Goal: Transaction & Acquisition: Purchase product/service

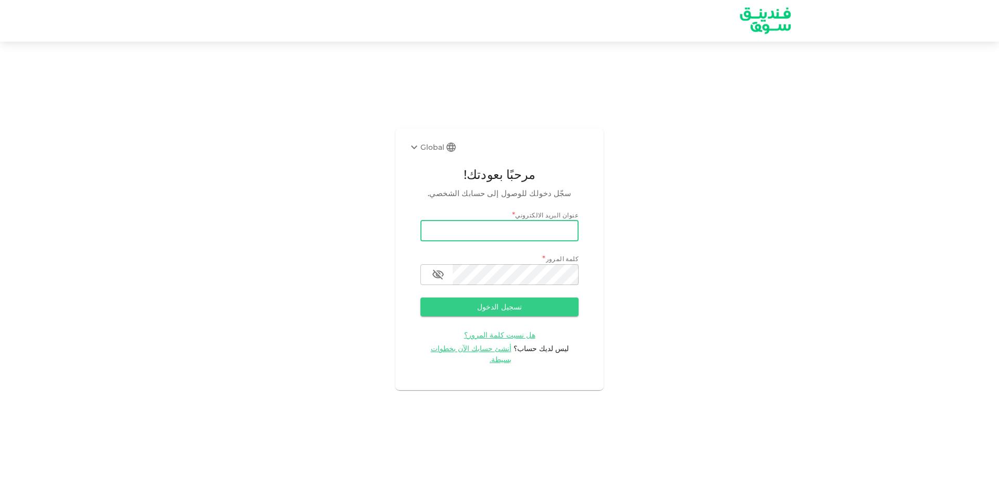
type input "[EMAIL_ADDRESS][DOMAIN_NAME]"
drag, startPoint x: 571, startPoint y: 235, endPoint x: 381, endPoint y: 252, distance: 190.0
click at [389, 243] on div "Global مرحبًا بعودتك! سجّل دخولك للوصول إلى حسابك الشخصي. عنوان البريد الالكترو…" at bounding box center [499, 259] width 999 height 410
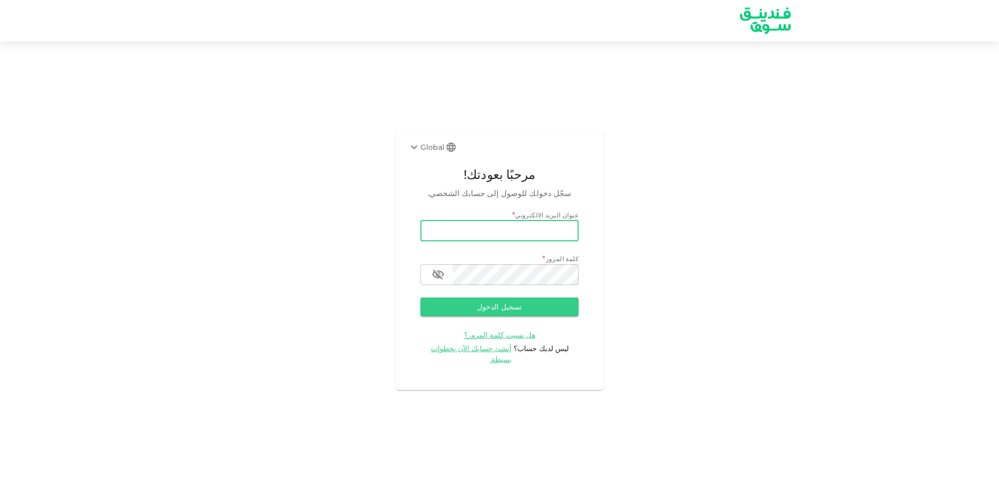
click at [459, 240] on input "email" at bounding box center [499, 231] width 158 height 21
type input "salemalkalbani2@gmail.com"
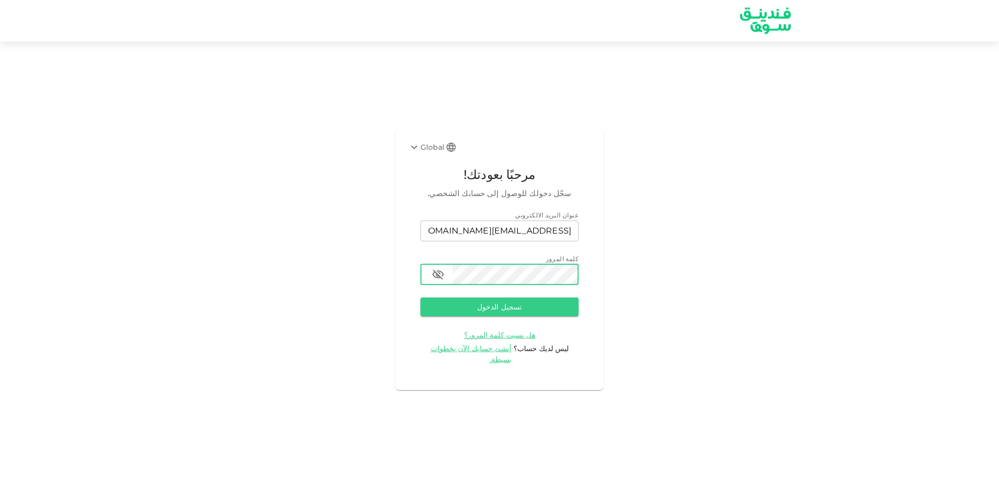
click at [420, 297] on button "تسجيل الدخول" at bounding box center [499, 306] width 158 height 19
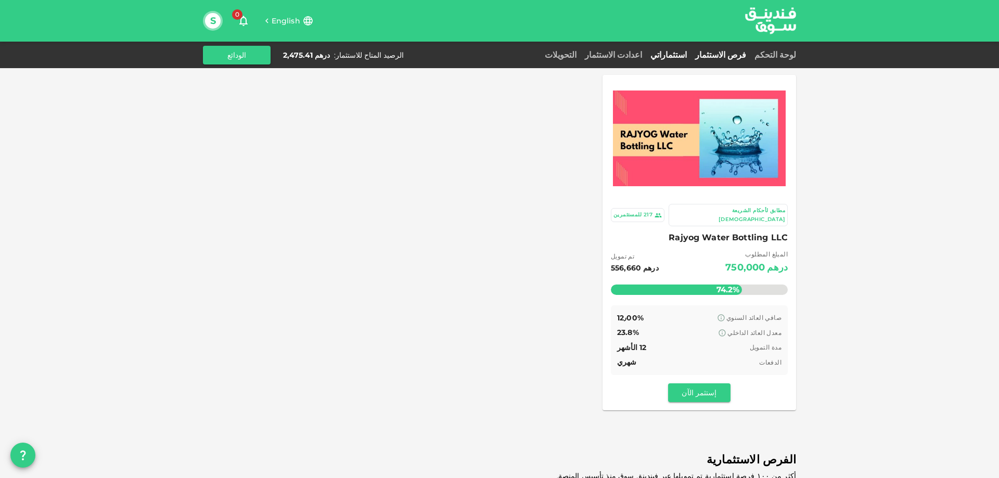
click at [689, 53] on link "استثماراتي" at bounding box center [668, 55] width 45 height 10
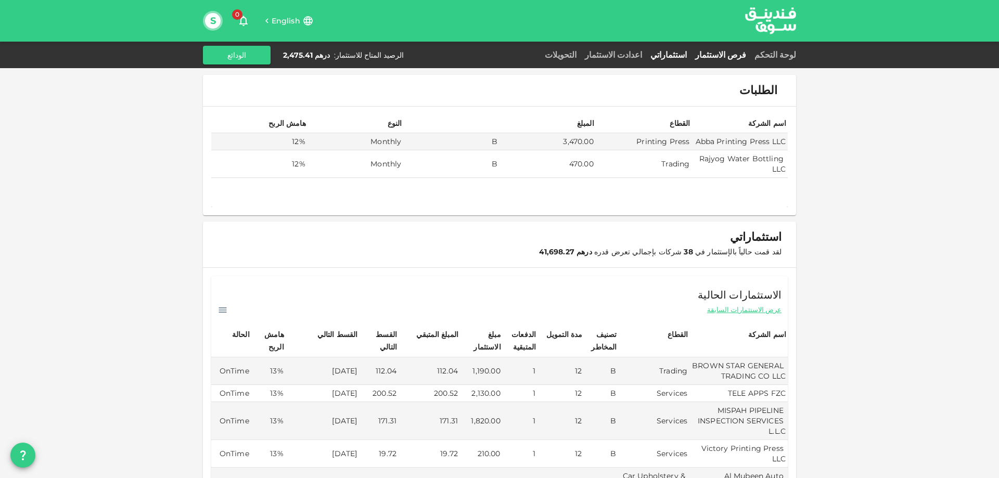
click at [737, 53] on link "فرص الاستثمار" at bounding box center [720, 55] width 59 height 10
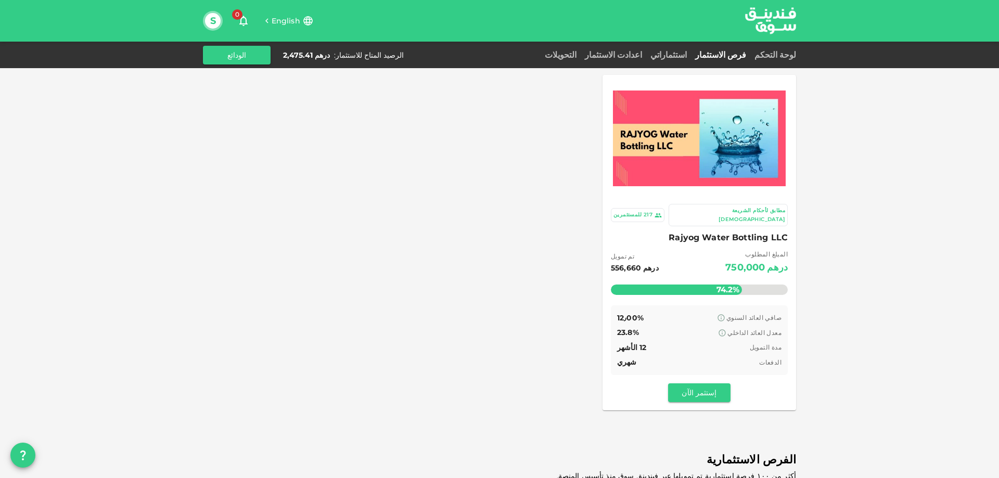
click at [701, 315] on div "صافي العائد السنوي 12٫00%" at bounding box center [699, 318] width 164 height 13
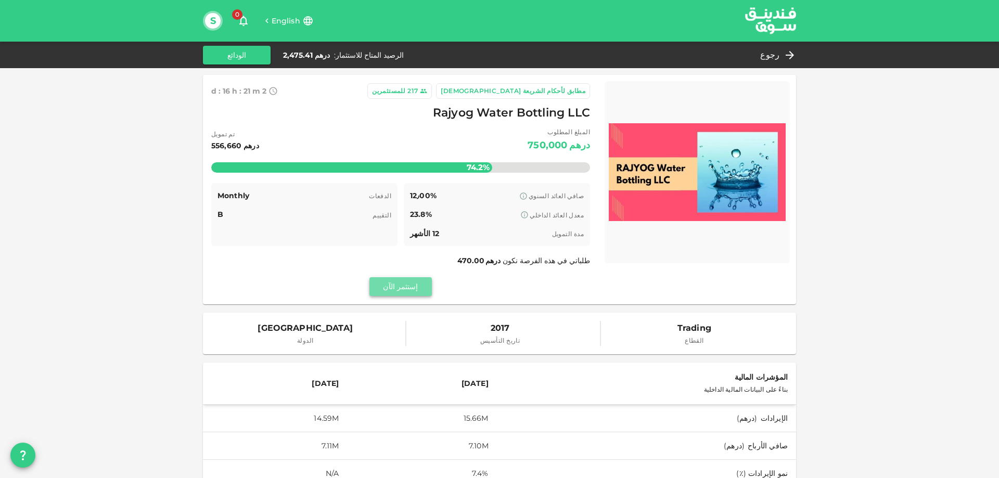
click at [417, 285] on button "إستثمر الآن" at bounding box center [400, 286] width 62 height 19
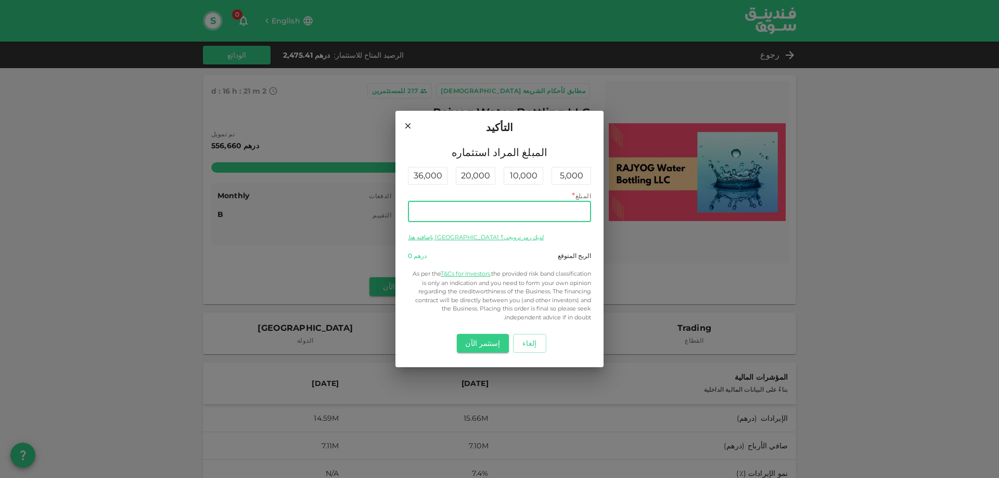
click at [522, 211] on input "المبلغ" at bounding box center [499, 211] width 183 height 21
click at [482, 344] on button "إستثمر الآن" at bounding box center [482, 343] width 51 height 19
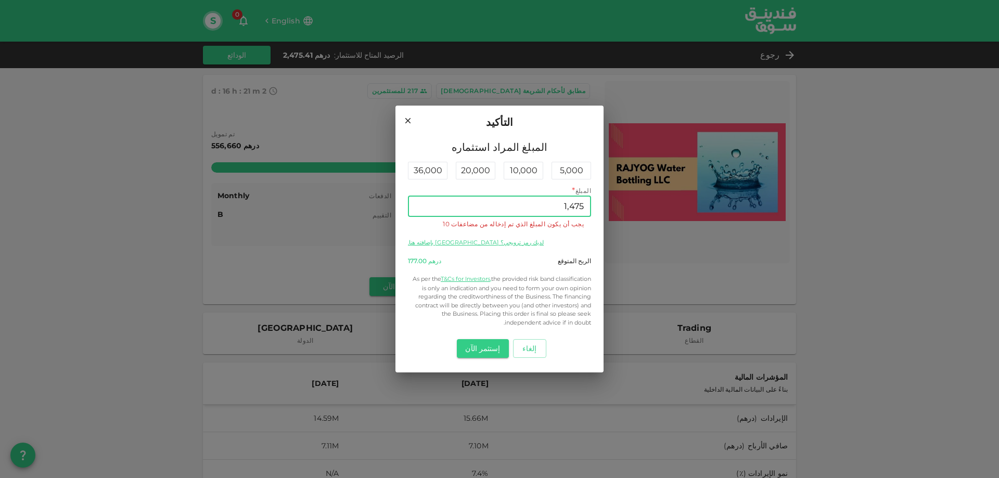
drag, startPoint x: 578, startPoint y: 207, endPoint x: 587, endPoint y: 203, distance: 10.2
click at [587, 203] on input "1,475" at bounding box center [499, 206] width 183 height 21
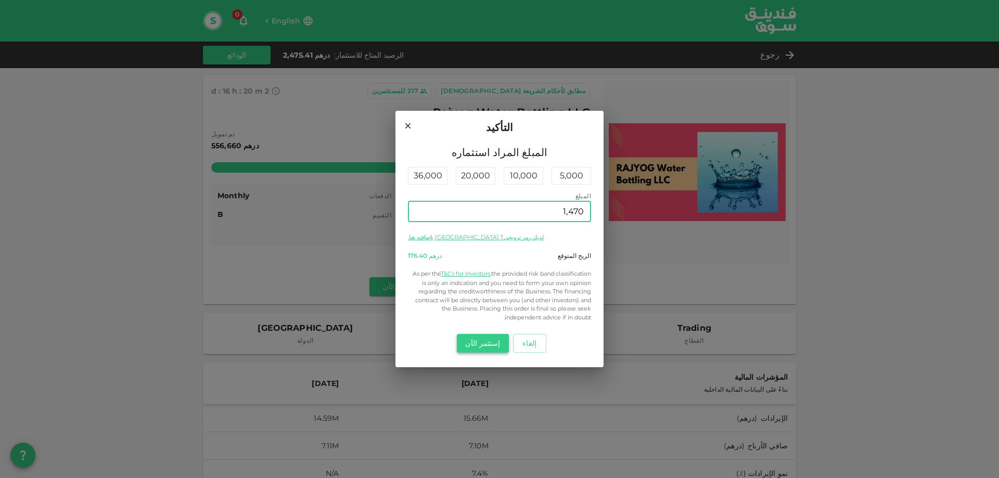
type input "1,470"
click at [482, 339] on button "إستثمر الآن" at bounding box center [482, 343] width 51 height 19
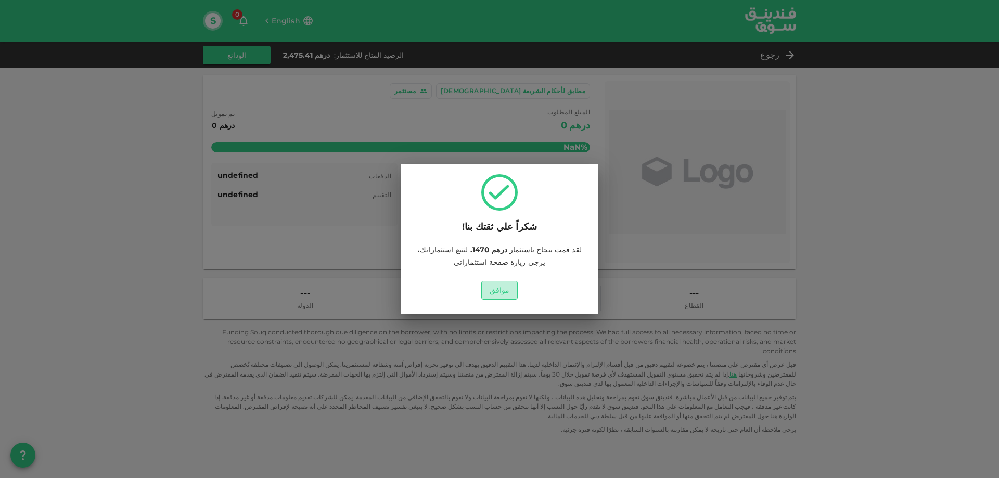
click at [504, 290] on button "موافق" at bounding box center [499, 290] width 37 height 19
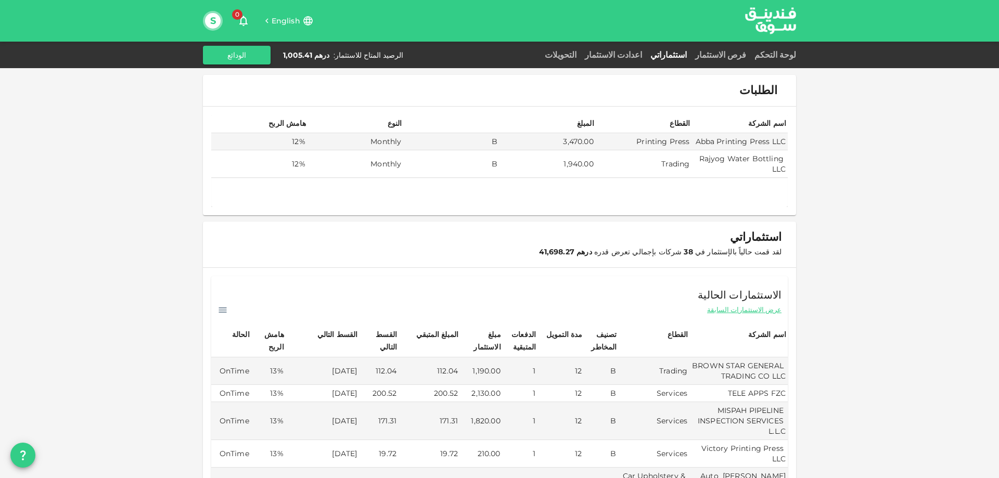
scroll to position [208, 0]
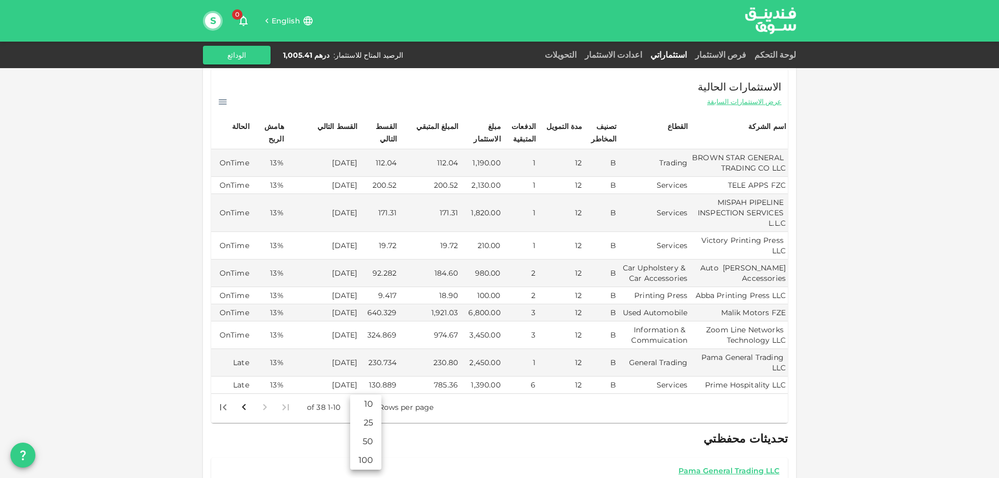
click at [360, 395] on body "English 0 S لوحة التحكم فرص الاستثمار استثماراتي اعدادت الاستثمار التحويلات الر…" at bounding box center [499, 239] width 999 height 478
click at [366, 438] on li "50" at bounding box center [365, 441] width 31 height 19
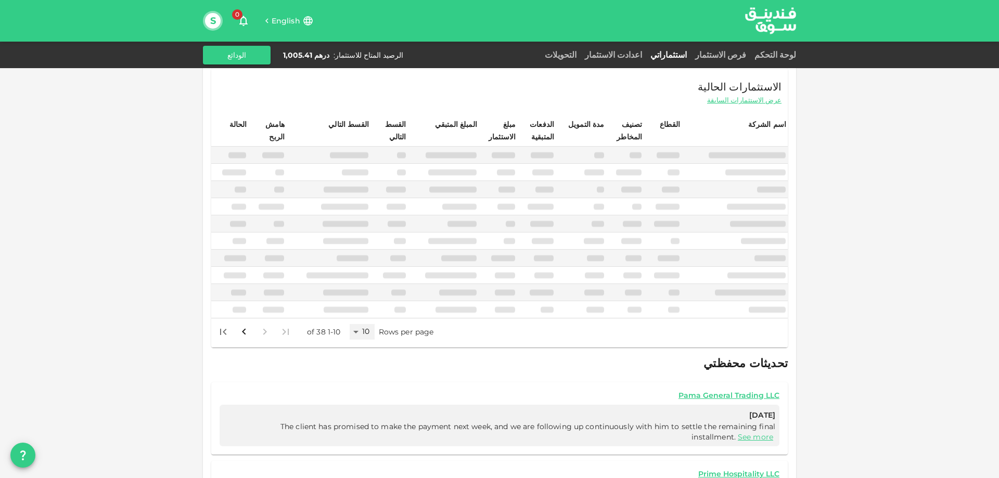
type input "50"
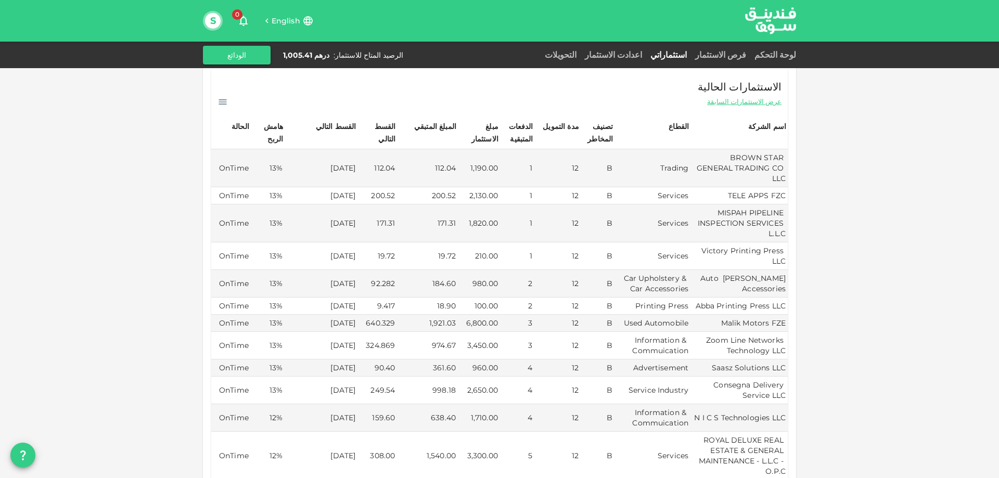
scroll to position [0, 0]
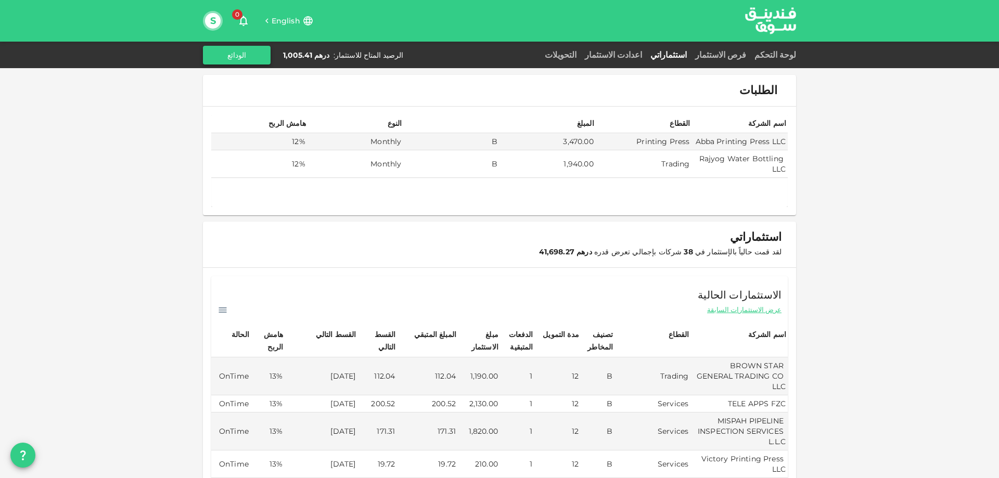
click at [241, 55] on button "الودائع" at bounding box center [237, 55] width 68 height 19
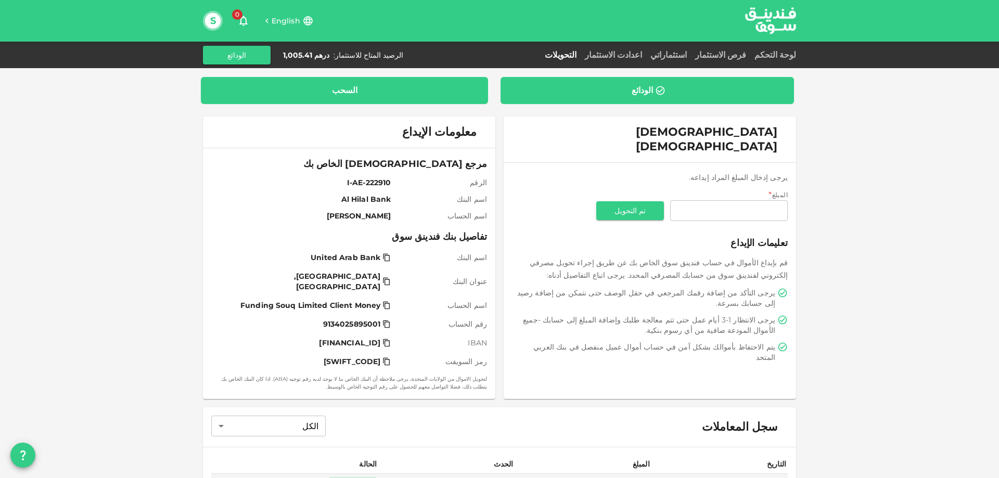
click at [399, 87] on div "السحب" at bounding box center [344, 90] width 270 height 10
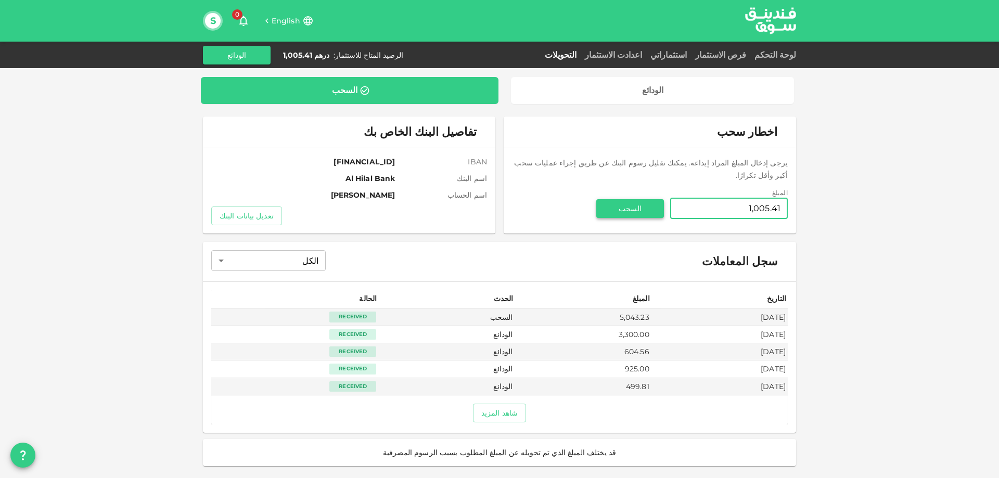
type input "1,005.41"
click at [634, 199] on button "السحب" at bounding box center [630, 208] width 68 height 19
